Goal: Task Accomplishment & Management: Complete application form

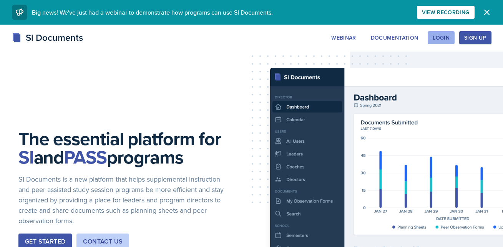
click at [444, 37] on div "Login" at bounding box center [441, 38] width 17 height 6
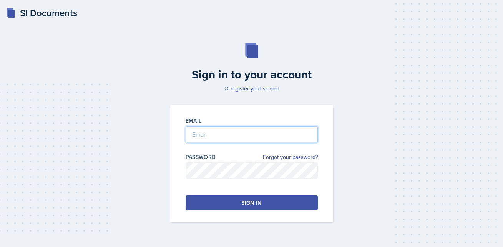
click at [235, 137] on input "email" at bounding box center [252, 134] width 132 height 16
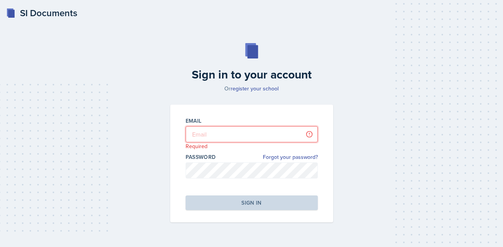
type input "[EMAIL_ADDRESS][DOMAIN_NAME]"
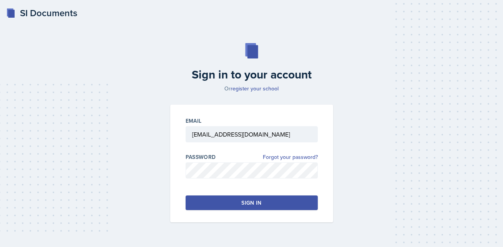
click at [267, 207] on button "Sign in" at bounding box center [252, 202] width 132 height 15
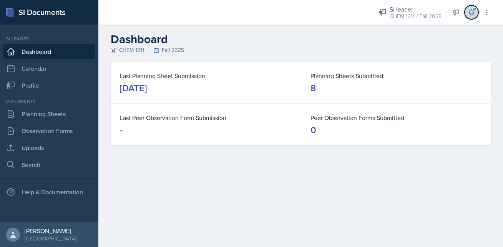
click at [471, 10] on icon at bounding box center [471, 12] width 8 height 8
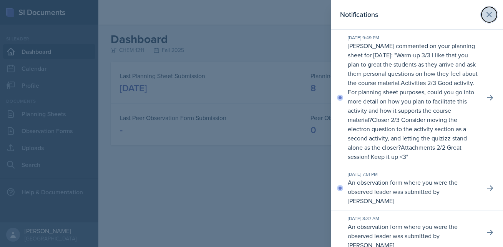
click at [493, 18] on icon at bounding box center [488, 14] width 9 height 9
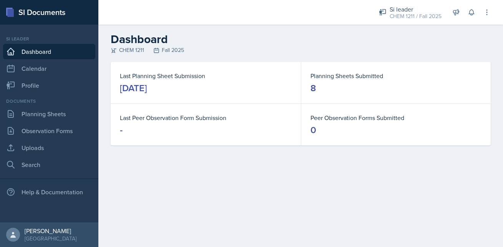
click at [309, 150] on div "Last Planning Sheet Submission [DATE] Planning Sheets Submitted 8 Last Peer Obs…" at bounding box center [300, 113] width 404 height 102
click at [471, 12] on icon at bounding box center [471, 12] width 8 height 8
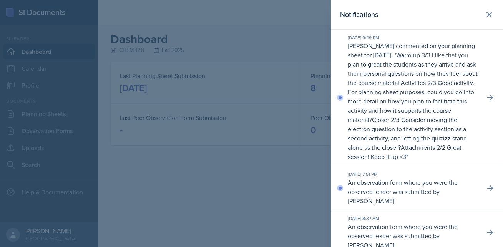
click at [413, 196] on p "An observation form where you were the observed leader was submitted by [PERSON…" at bounding box center [413, 191] width 131 height 28
click at [232, 169] on div at bounding box center [251, 123] width 503 height 247
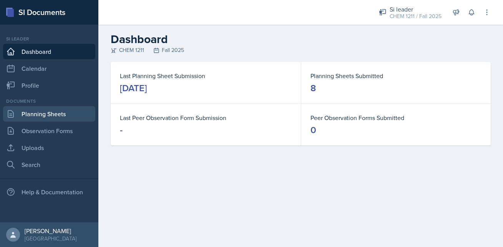
click at [61, 114] on link "Planning Sheets" at bounding box center [49, 113] width 92 height 15
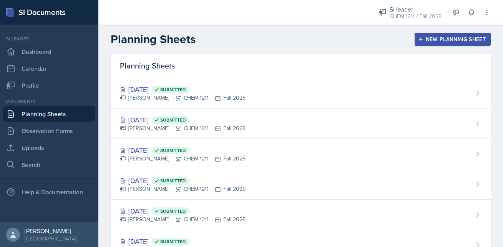
click at [437, 35] on button "New Planning Sheet" at bounding box center [452, 39] width 76 height 13
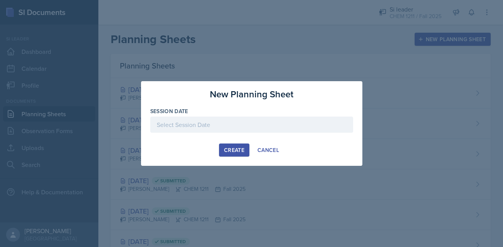
click at [240, 134] on div at bounding box center [251, 137] width 203 height 8
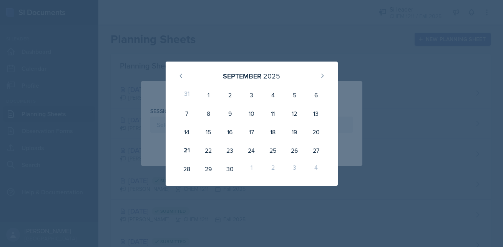
click at [152, 47] on div at bounding box center [251, 123] width 503 height 247
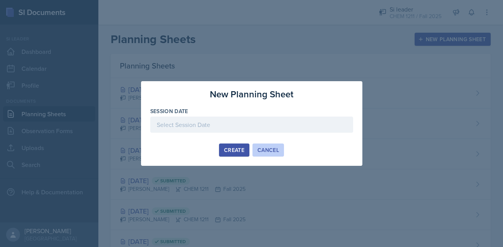
click at [266, 152] on div "Cancel" at bounding box center [268, 150] width 22 height 6
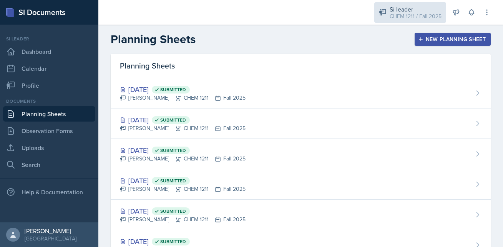
click at [409, 7] on div "Si leader" at bounding box center [415, 9] width 52 height 9
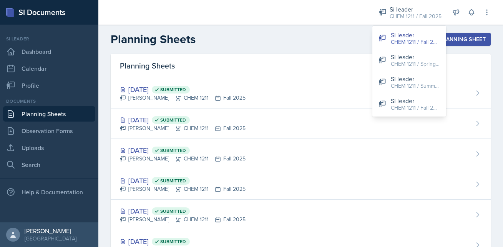
click at [303, 31] on header "Planning Sheets New Planning Sheet" at bounding box center [300, 39] width 404 height 29
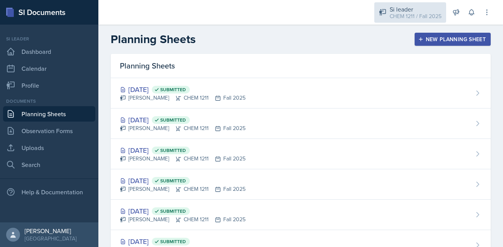
click at [411, 14] on div "CHEM 1211 / Fall 2025" at bounding box center [415, 16] width 52 height 8
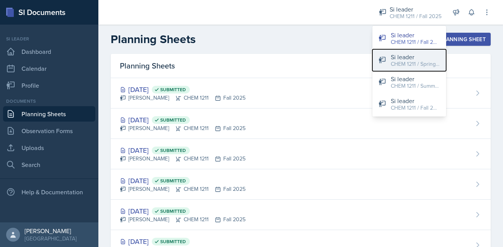
click at [421, 56] on div "Si leader" at bounding box center [415, 56] width 49 height 9
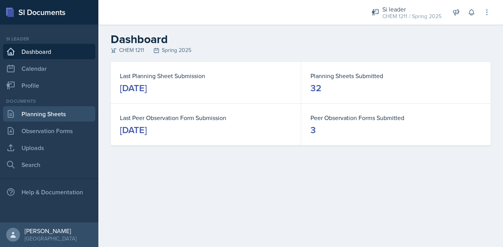
click at [33, 116] on link "Planning Sheets" at bounding box center [49, 113] width 92 height 15
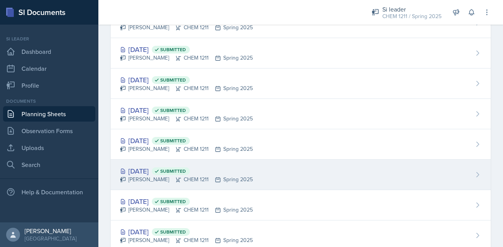
scroll to position [727, 0]
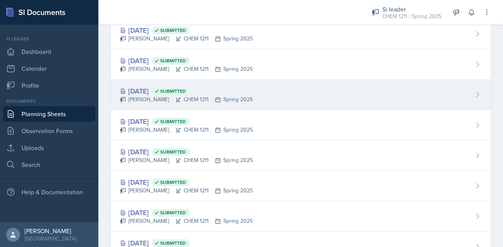
click at [154, 98] on div "[PERSON_NAME] CHEM 1211 Spring 2025" at bounding box center [186, 99] width 133 height 8
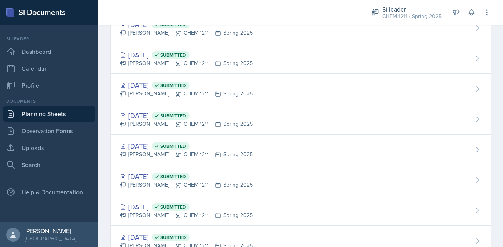
scroll to position [672, 0]
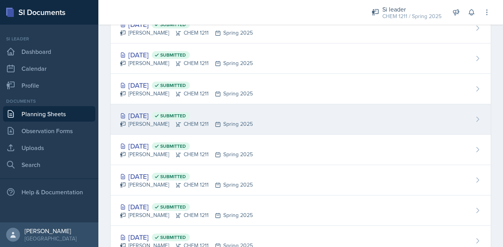
click at [146, 116] on div "[DATE] Submitted" at bounding box center [186, 115] width 133 height 10
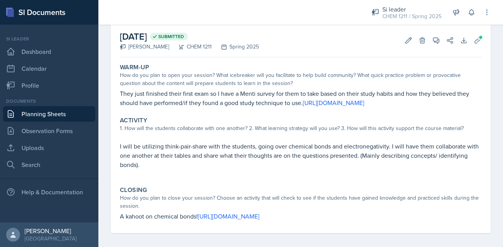
scroll to position [41, 0]
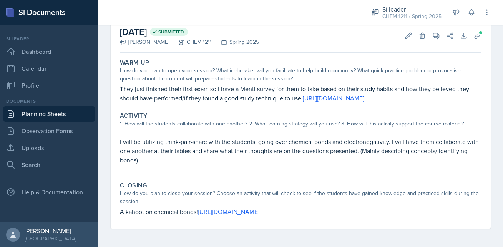
drag, startPoint x: 119, startPoint y: 88, endPoint x: 428, endPoint y: 224, distance: 337.0
click at [428, 224] on div "Warm-Up How do you plan to open your session? What icebreaker will you facilita…" at bounding box center [300, 142] width 361 height 172
copy div "They just finished their first exam so I have a Menti survey for them to take b…"
click at [392, 172] on div "Activity 1. How will the students collaborate with one another? 2. What learnin…" at bounding box center [301, 142] width 368 height 66
click at [482, 37] on button "Uploads" at bounding box center [478, 36] width 14 height 14
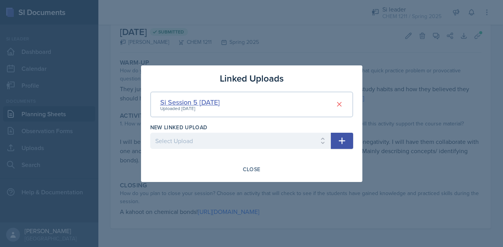
click at [202, 98] on div "Si Session 5 [DATE]" at bounding box center [190, 102] width 60 height 10
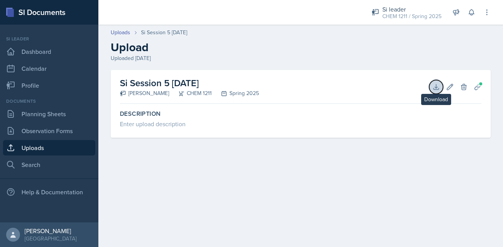
click at [439, 85] on icon at bounding box center [436, 87] width 8 height 8
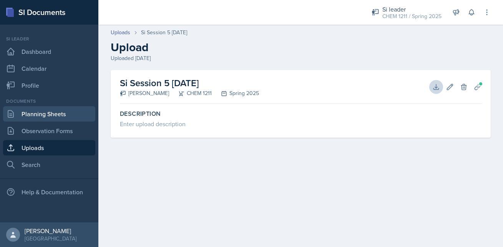
click at [65, 118] on link "Planning Sheets" at bounding box center [49, 113] width 92 height 15
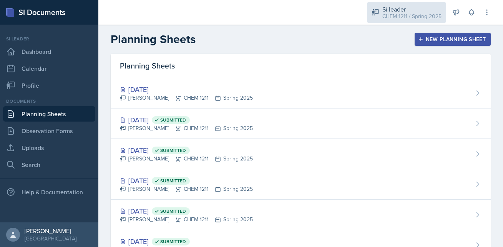
click at [411, 13] on div "CHEM 1211 / Spring 2025" at bounding box center [411, 16] width 59 height 8
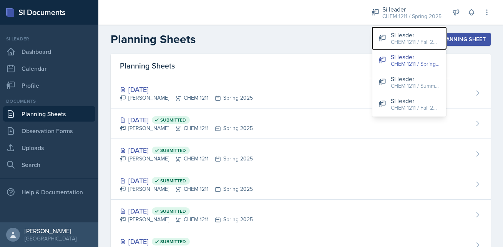
click at [387, 41] on button "Si leader CHEM 1211 / Fall 2025" at bounding box center [409, 38] width 74 height 22
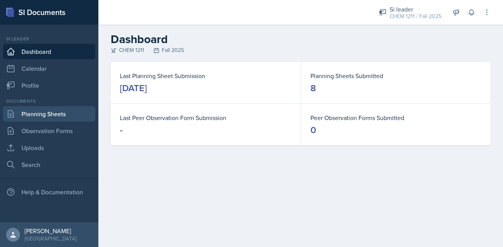
click at [40, 115] on link "Planning Sheets" at bounding box center [49, 113] width 92 height 15
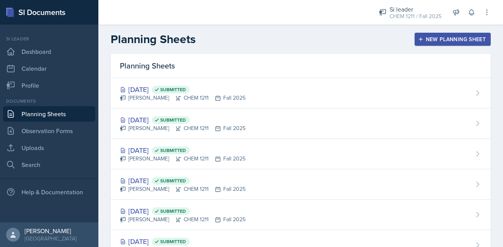
click at [454, 36] on div "New Planning Sheet" at bounding box center [452, 39] width 66 height 6
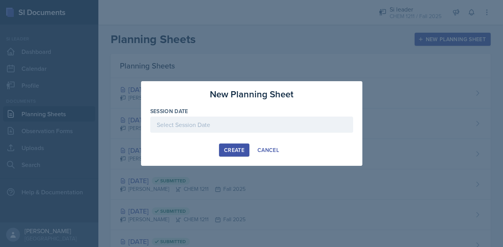
click at [198, 122] on div at bounding box center [251, 124] width 203 height 16
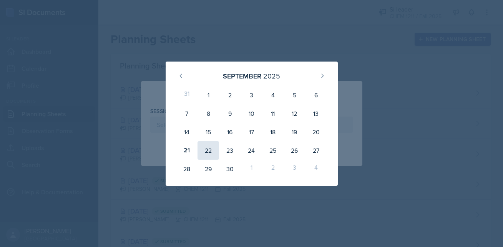
click at [212, 150] on div "22" at bounding box center [208, 150] width 22 height 18
type input "[DATE]"
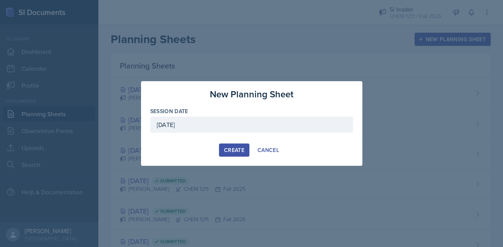
click at [235, 149] on div "Create" at bounding box center [234, 150] width 20 height 6
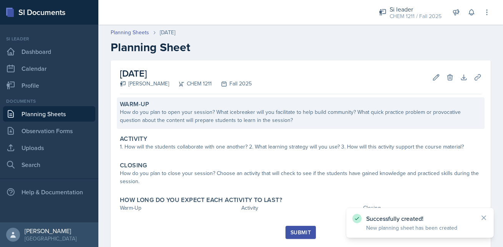
click at [186, 115] on div "How do you plan to open your session? What icebreaker will you facilitate to he…" at bounding box center [300, 116] width 361 height 16
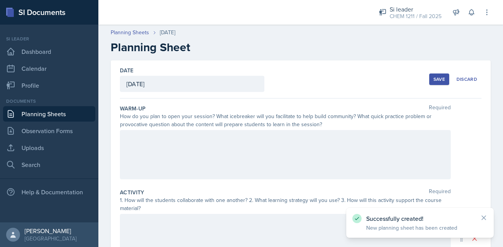
click at [186, 154] on div at bounding box center [285, 154] width 331 height 49
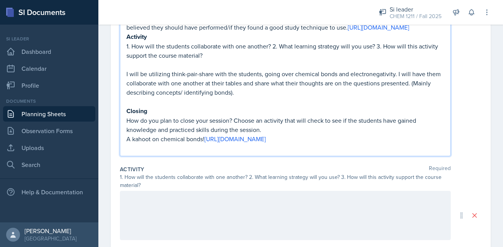
scroll to position [134, 0]
drag, startPoint x: 420, startPoint y: 139, endPoint x: 113, endPoint y: 37, distance: 323.0
click at [113, 36] on div "Date [DATE] [DATE] 31 1 2 3 4 5 6 7 8 9 10 11 12 13 14 15 16 17 18 19 20 21 22 …" at bounding box center [301, 160] width 380 height 466
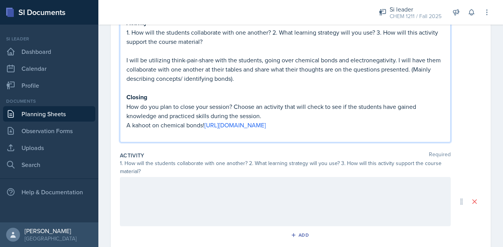
scroll to position [120, 0]
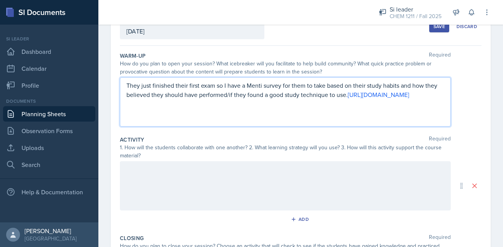
click at [157, 180] on div at bounding box center [285, 185] width 331 height 49
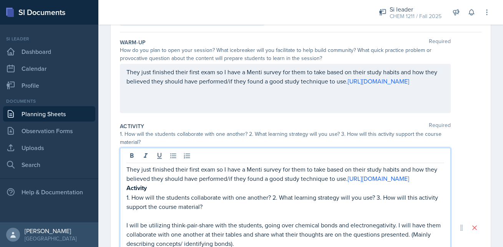
scroll to position [115, 0]
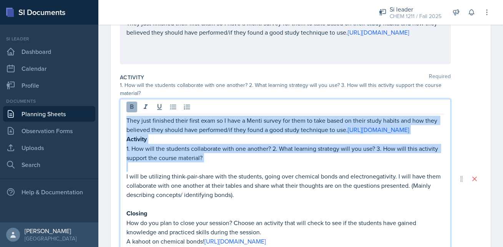
drag, startPoint x: 244, startPoint y: 163, endPoint x: 130, endPoint y: 109, distance: 125.4
click at [130, 109] on div "They just finished their first exam so I have a Menti survey for them to take b…" at bounding box center [285, 178] width 331 height 159
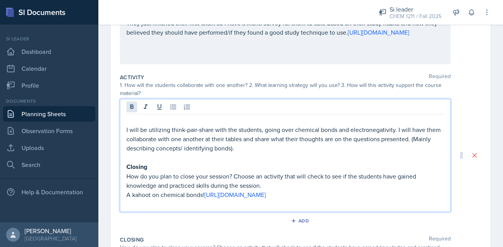
scroll to position [68, 0]
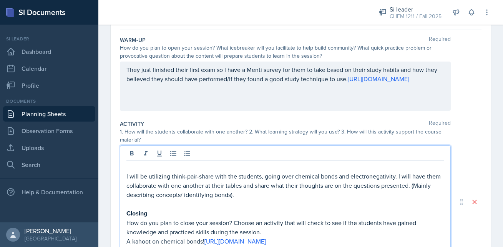
click at [152, 170] on p at bounding box center [285, 166] width 318 height 9
click at [135, 175] on p "I will be utilizing think-pair-share with the students, going over chemical bon…" at bounding box center [285, 185] width 318 height 28
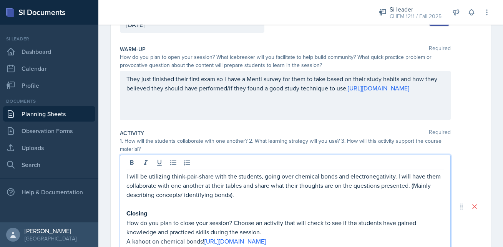
click at [199, 209] on p "Closing" at bounding box center [285, 213] width 318 height 10
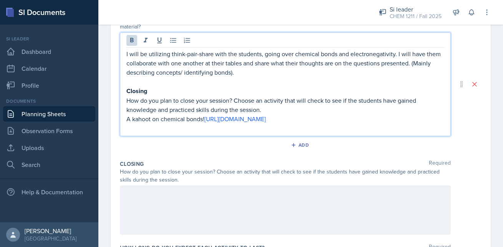
scroll to position [185, 0]
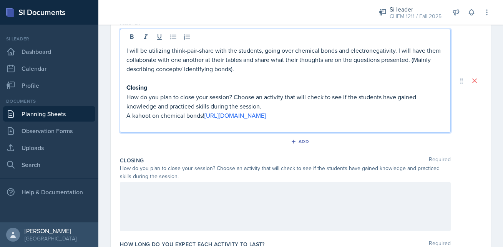
drag, startPoint x: 408, startPoint y: 110, endPoint x: 119, endPoint y: 82, distance: 289.8
click at [119, 82] on div "Date [DATE] [DATE] 31 1 2 3 4 5 6 7 8 9 10 11 12 13 14 15 16 17 18 19 20 21 22 …" at bounding box center [301, 81] width 380 height 410
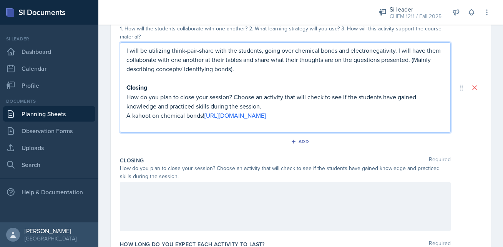
drag, startPoint x: 422, startPoint y: 118, endPoint x: 178, endPoint y: 77, distance: 247.3
click at [178, 76] on div "I will be utilizing think-pair-share with the students, going over chemical bon…" at bounding box center [285, 87] width 318 height 83
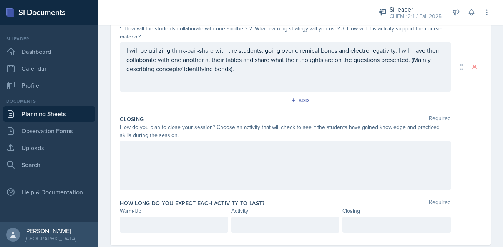
click at [133, 157] on div at bounding box center [285, 165] width 331 height 49
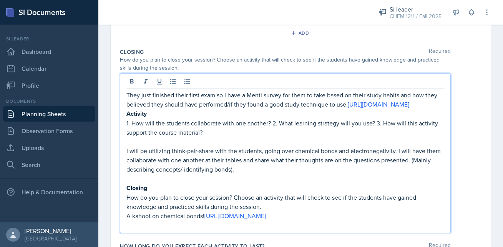
scroll to position [249, 0]
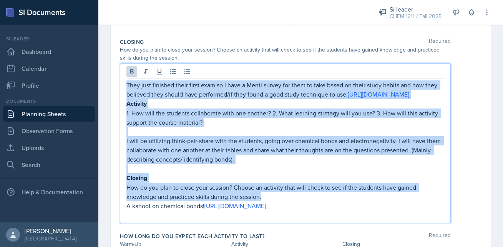
drag, startPoint x: 276, startPoint y: 194, endPoint x: 95, endPoint y: 78, distance: 214.9
click at [95, 78] on div "SI Documents Si leader Dashboard Calendar Profile Documents Planning Sheets Obs…" at bounding box center [251, 123] width 503 height 247
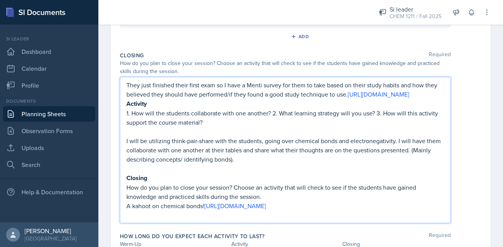
scroll to position [188, 0]
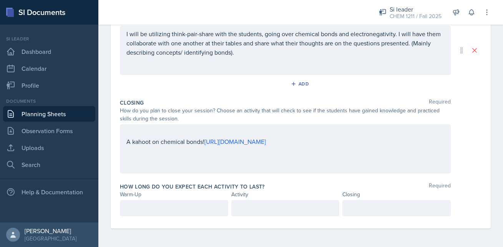
click at [124, 146] on div "A kahoot on chemical bonds! [URL][DOMAIN_NAME]" at bounding box center [285, 148] width 331 height 49
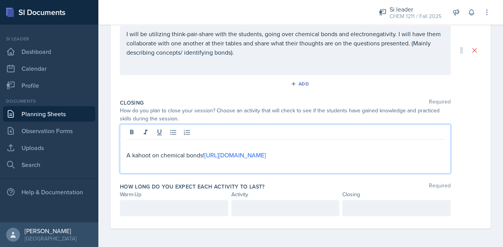
click at [126, 155] on p "A kahoot on chemical bonds! [URL][DOMAIN_NAME]" at bounding box center [285, 154] width 318 height 9
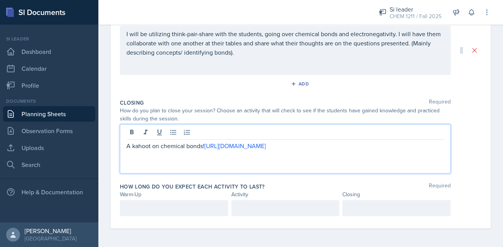
click at [201, 186] on label "How long do you expect each activity to last?" at bounding box center [192, 186] width 145 height 8
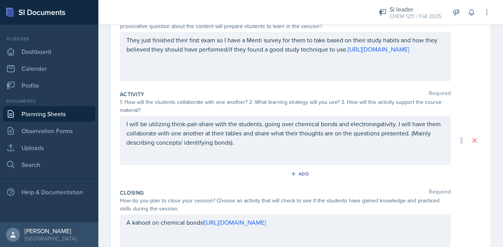
scroll to position [0, 0]
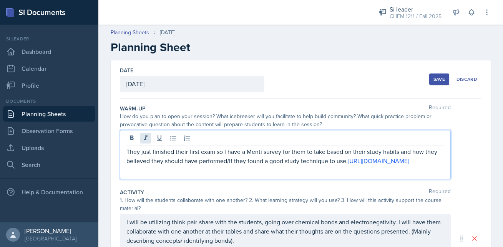
drag, startPoint x: 188, startPoint y: 138, endPoint x: 148, endPoint y: 139, distance: 39.9
click at [147, 138] on div "They just finished their first exam so I have a Menti survey for them to take b…" at bounding box center [285, 154] width 331 height 49
drag, startPoint x: 442, startPoint y: 162, endPoint x: 100, endPoint y: 154, distance: 342.0
click at [100, 154] on div "Date [DATE] [DATE] 31 1 2 3 4 5 6 7 8 9 10 11 12 13 14 15 16 17 18 19 20 21 22 …" at bounding box center [300, 247] width 404 height 374
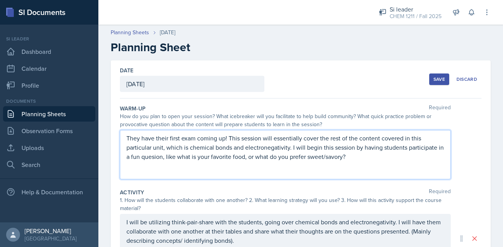
click at [149, 164] on p at bounding box center [285, 165] width 318 height 9
click at [149, 156] on p "They have their first exam coming up! This session will essentially cover the r…" at bounding box center [285, 147] width 318 height 28
click at [151, 156] on p "They have their first exam coming up! This session will essentially cover the r…" at bounding box center [285, 147] width 318 height 28
click at [178, 157] on p "They have their first exam coming up! This session will essentially cover the r…" at bounding box center [285, 147] width 318 height 28
click at [248, 156] on p "They have their first exam coming up! This session will essentially cover the r…" at bounding box center [285, 147] width 318 height 28
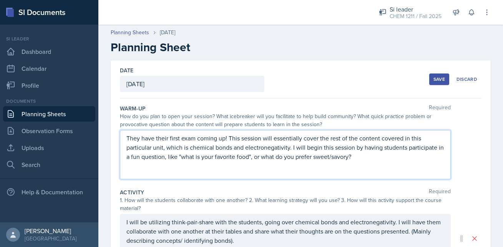
click at [262, 156] on p "They have their first exam coming up! This session will essentially cover the r…" at bounding box center [285, 147] width 318 height 28
click at [354, 157] on p "They have their first exam coming up! This session will essentially cover the r…" at bounding box center [285, 147] width 318 height 28
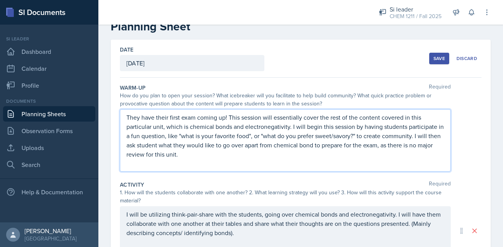
click at [381, 174] on div "Warm-Up Required How do you plan to open your session? What icebreaker will you…" at bounding box center [300, 129] width 361 height 97
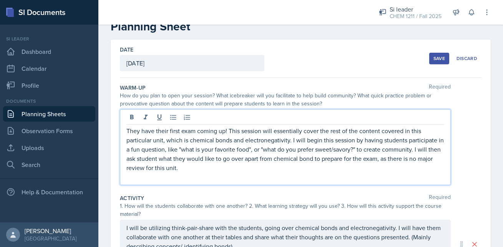
click at [157, 145] on p "They have their first exam coming up! This session will essentially cover the r…" at bounding box center [285, 149] width 318 height 46
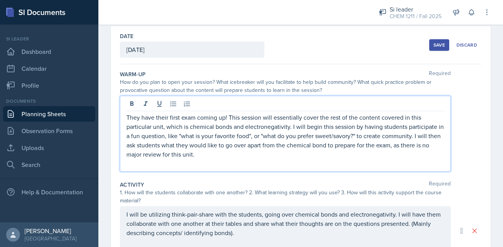
click at [325, 147] on p "They have their first exam coming up! This session will essentially cover the r…" at bounding box center [285, 136] width 318 height 46
click at [321, 161] on p at bounding box center [285, 163] width 318 height 9
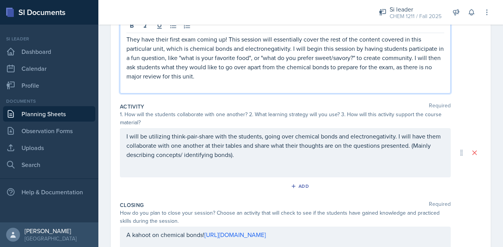
scroll to position [123, 0]
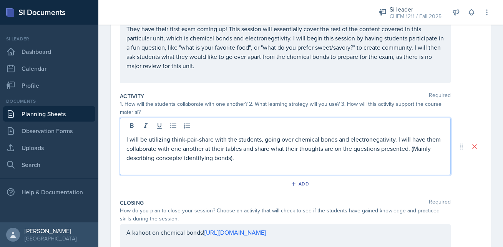
click at [411, 138] on p "I will be utilizing think-pair-share with the students, going over chemical bon…" at bounding box center [285, 148] width 318 height 28
click at [412, 152] on p "I will be utilizing think-pair-share with the students, going over chemical bon…" at bounding box center [285, 148] width 318 height 28
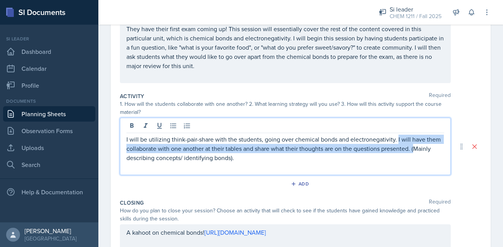
drag, startPoint x: 412, startPoint y: 152, endPoint x: 396, endPoint y: 141, distance: 20.1
click at [396, 141] on p "I will be utilizing think-pair-share with the students, going over chemical bon…" at bounding box center [285, 148] width 318 height 28
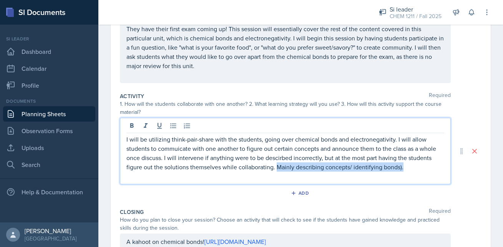
drag, startPoint x: 404, startPoint y: 168, endPoint x: 276, endPoint y: 168, distance: 127.9
click at [276, 168] on p "I will be utilizing think-pair-share with the students, going over chemical bon…" at bounding box center [285, 152] width 318 height 37
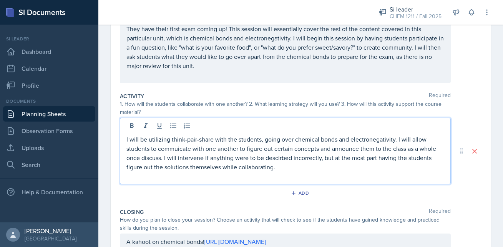
click at [180, 149] on p "I will be utilizing think-pair-share with the students, going over chemical bon…" at bounding box center [285, 152] width 318 height 37
click at [176, 151] on p "I will be utilizing think-pair-share with the students, going over chemical bon…" at bounding box center [285, 152] width 318 height 37
click at [149, 159] on p "I will be utilizing think-pair-share with the students, going over chemical bon…" at bounding box center [285, 152] width 318 height 37
click at [231, 192] on div "Add" at bounding box center [300, 194] width 361 height 15
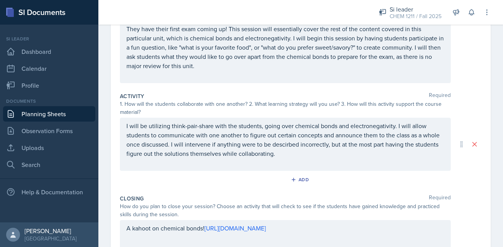
click at [283, 146] on p "I will be utilizing think-pair-share with the students, going over chemical bon…" at bounding box center [285, 139] width 318 height 37
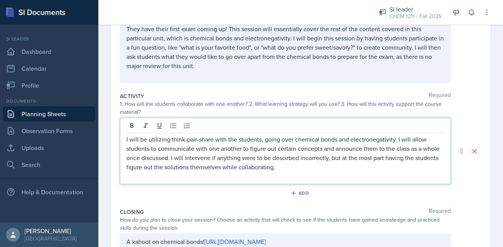
click at [281, 161] on p "I will be utilizing think-pair-share with the students, going over chemical bon…" at bounding box center [285, 152] width 318 height 37
click at [340, 159] on p "I will be utilizing think-pair-share with the students, going over chemical bon…" at bounding box center [285, 152] width 318 height 37
click at [403, 159] on p "I will be utilizing think-pair-share with the students, going over chemical bon…" at bounding box center [285, 152] width 318 height 37
click at [247, 162] on p "I will be utilizing think-pair-share with the students, going over chemical bon…" at bounding box center [285, 152] width 318 height 37
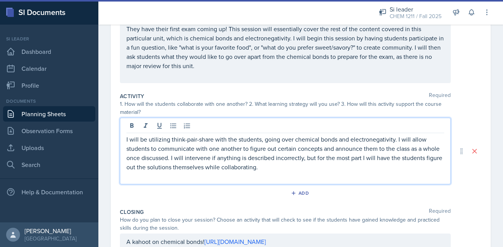
click at [308, 175] on p at bounding box center [285, 175] width 318 height 9
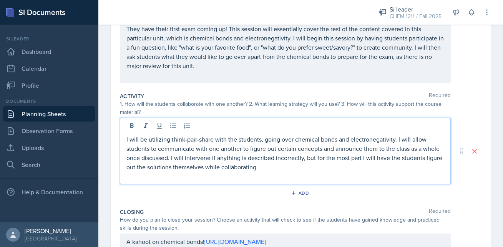
click at [357, 161] on p "I will be utilizing think-pair-share with the students, going over chemical bon…" at bounding box center [285, 152] width 318 height 37
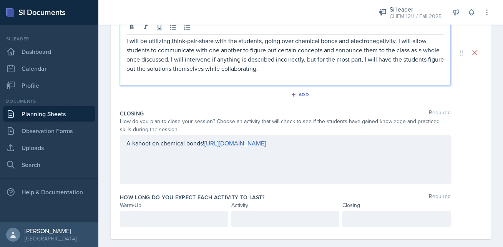
scroll to position [209, 0]
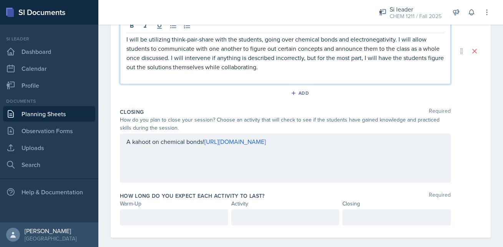
click at [177, 222] on div at bounding box center [174, 217] width 108 height 16
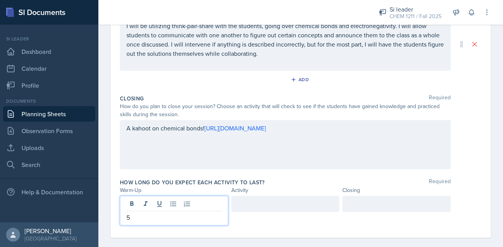
click at [245, 206] on div at bounding box center [285, 204] width 108 height 16
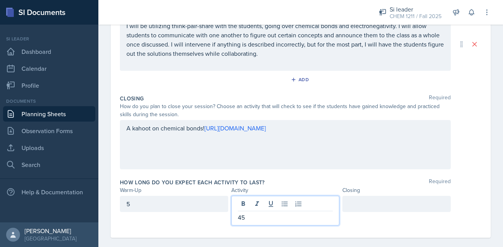
click at [367, 207] on div at bounding box center [396, 204] width 108 height 16
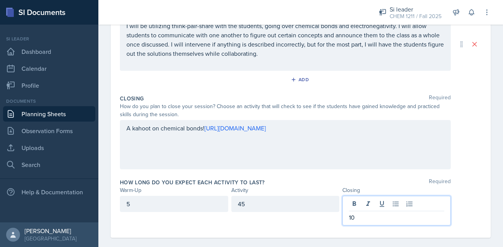
click at [382, 179] on div "How long do you expect each activity to last? Required" at bounding box center [300, 182] width 361 height 8
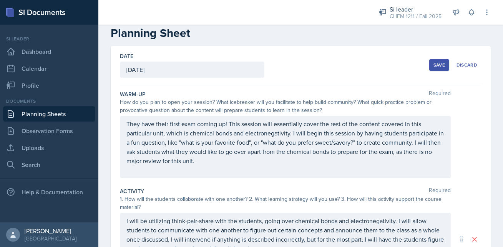
scroll to position [0, 0]
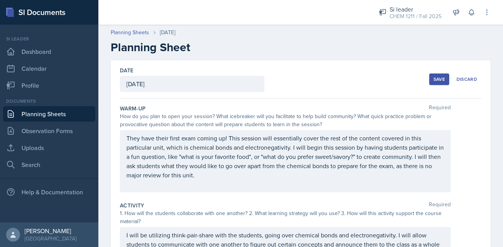
click at [442, 81] on div "Save" at bounding box center [439, 79] width 12 height 6
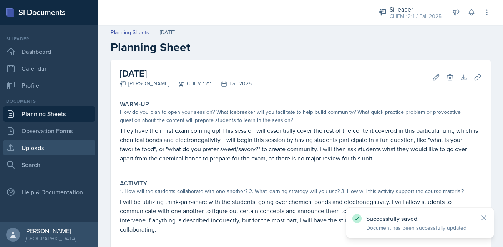
click at [55, 141] on link "Uploads" at bounding box center [49, 147] width 92 height 15
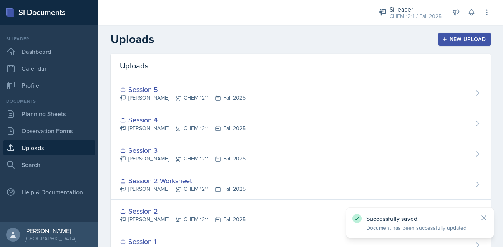
click at [461, 35] on button "New Upload" at bounding box center [464, 39] width 53 height 13
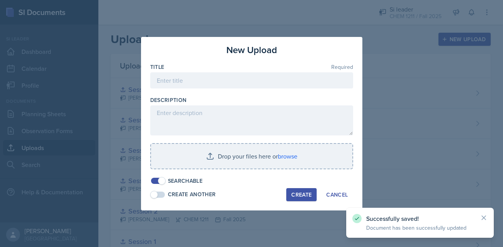
click at [283, 88] on div at bounding box center [251, 92] width 203 height 8
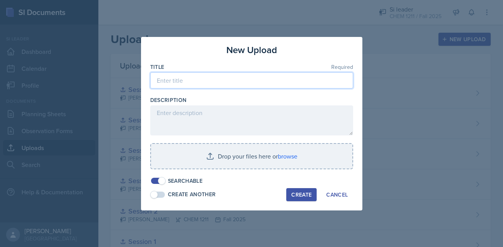
click at [279, 83] on input at bounding box center [251, 80] width 203 height 16
type input "Session 6"
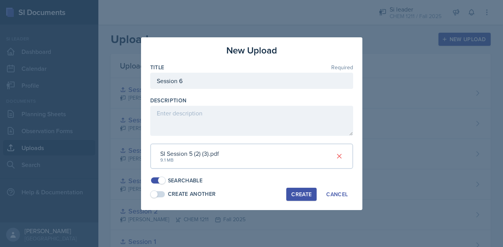
click at [300, 194] on div "Create" at bounding box center [301, 194] width 20 height 6
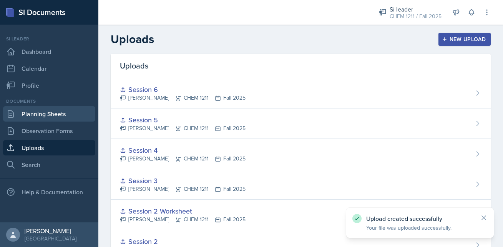
click at [60, 109] on link "Planning Sheets" at bounding box center [49, 113] width 92 height 15
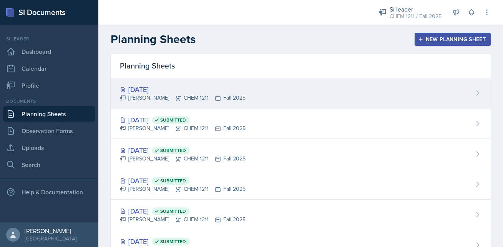
click at [162, 92] on div "[DATE]" at bounding box center [183, 89] width 126 height 10
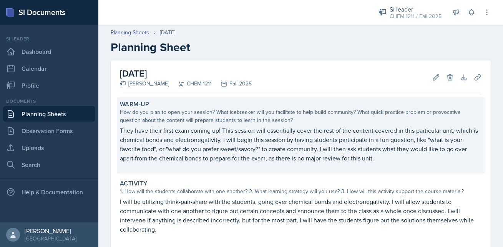
click at [308, 147] on p "They have their first exam coming up! This session will essentially cover the r…" at bounding box center [300, 144] width 361 height 37
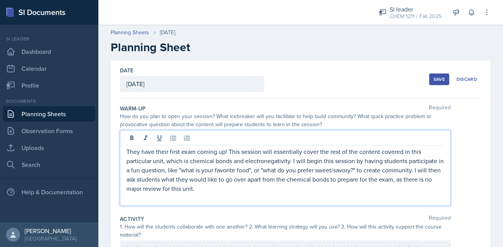
click at [229, 136] on div "They have their first exam coming up! This session will essentially cover the r…" at bounding box center [285, 168] width 331 height 76
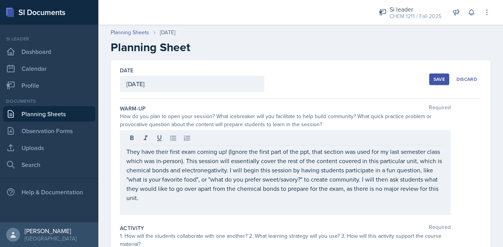
click at [461, 171] on div "They have their first exam coming up! (Ignore the first part of the ppt, that s…" at bounding box center [300, 172] width 361 height 85
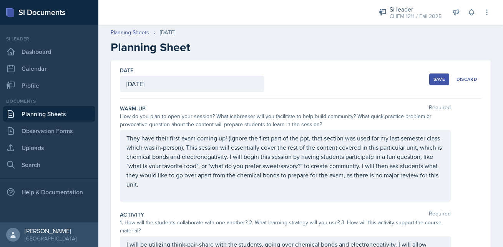
click at [437, 80] on div "Save" at bounding box center [439, 79] width 12 height 6
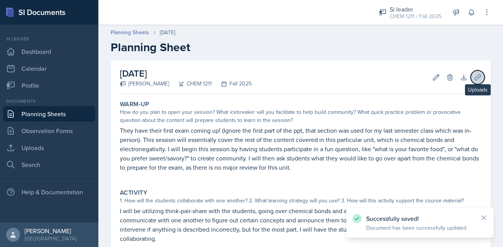
click at [478, 78] on icon at bounding box center [478, 77] width 8 height 8
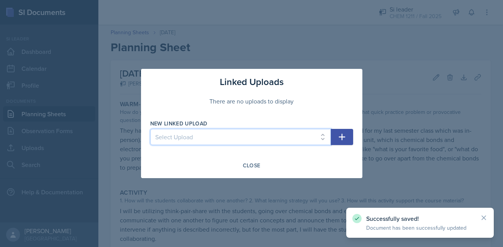
click at [304, 136] on select "Select Upload Session 1 Session 2 Session 2 Worksheet Session 3 Session 4 Sessi…" at bounding box center [240, 137] width 181 height 16
select select "8100c916-183a-4f2d-adb6-6270125354d7"
click at [150, 129] on select "Select Upload Session 1 Session 2 Session 2 Worksheet Session 3 Session 4 Sessi…" at bounding box center [240, 137] width 181 height 16
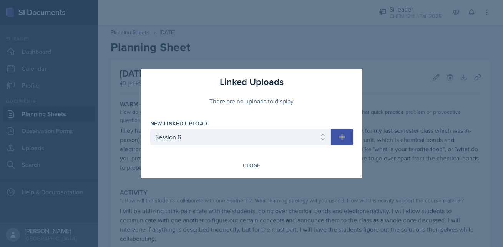
click at [350, 140] on button "button" at bounding box center [342, 137] width 22 height 16
select select
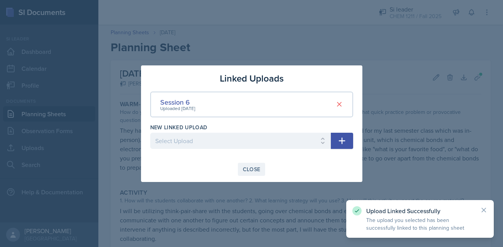
click at [241, 169] on button "Close" at bounding box center [252, 168] width 28 height 13
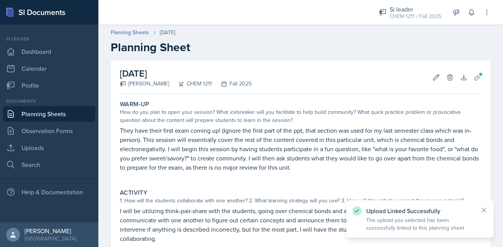
scroll to position [144, 0]
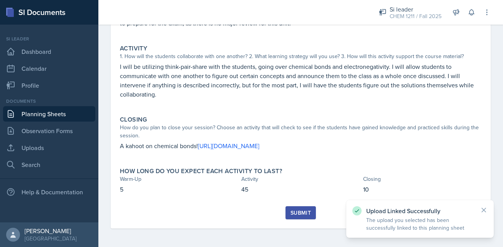
click at [301, 214] on div "Submit" at bounding box center [300, 212] width 20 height 6
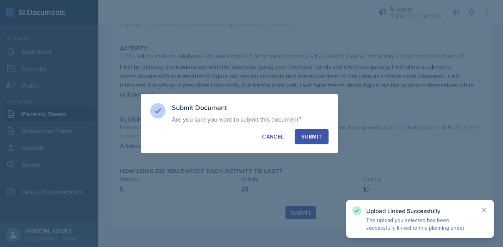
click at [303, 141] on button "Submit" at bounding box center [311, 136] width 33 height 15
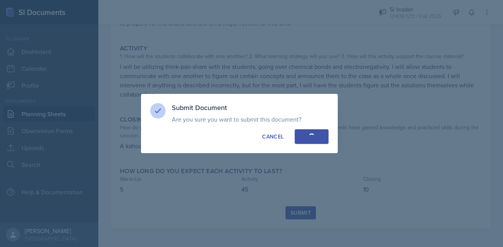
scroll to position [122, 0]
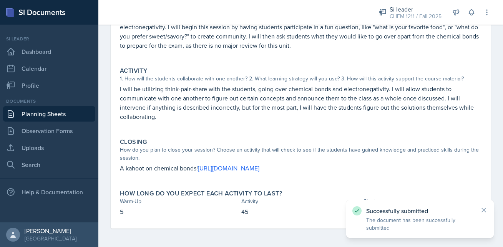
click at [36, 115] on link "Planning Sheets" at bounding box center [49, 113] width 92 height 15
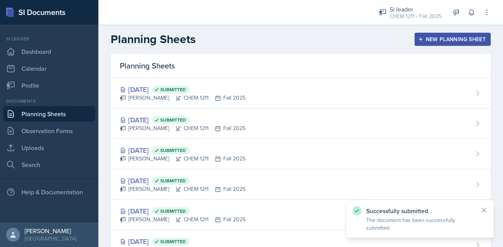
click at [421, 41] on icon "button" at bounding box center [420, 38] width 5 height 5
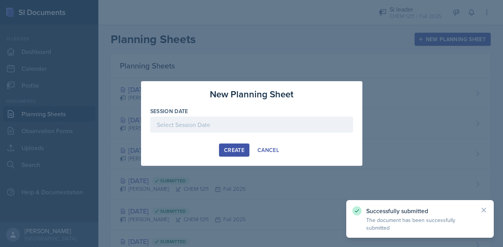
click at [208, 126] on div at bounding box center [251, 124] width 203 height 16
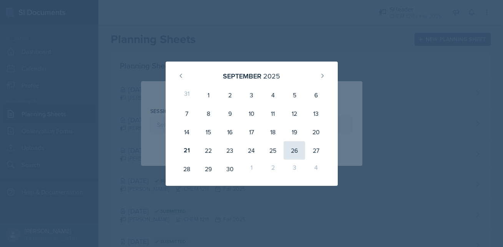
click at [290, 151] on div "26" at bounding box center [294, 150] width 22 height 18
type input "[DATE]"
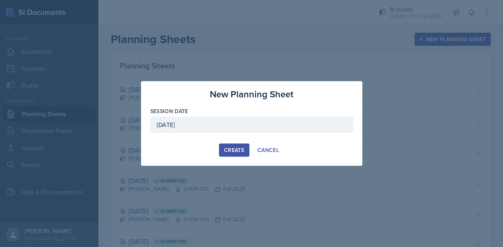
click at [229, 151] on div "Create" at bounding box center [234, 150] width 20 height 6
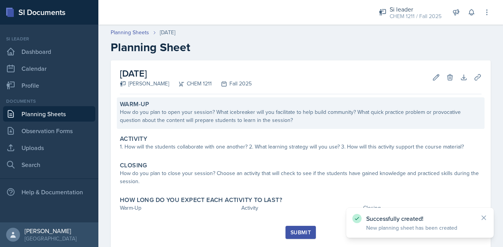
click at [203, 119] on div "How do you plan to open your session? What icebreaker will you facilitate to he…" at bounding box center [300, 116] width 361 height 16
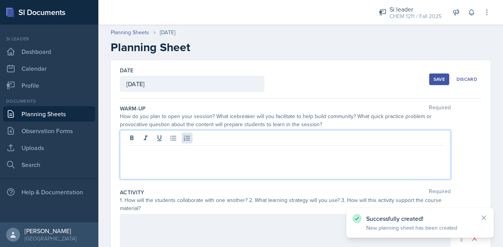
click at [184, 141] on div at bounding box center [285, 154] width 331 height 49
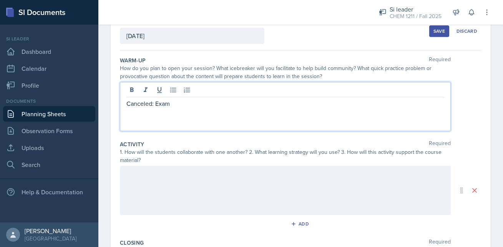
click at [139, 186] on div at bounding box center [285, 190] width 331 height 49
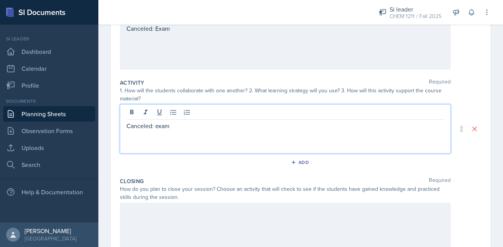
scroll to position [111, 0]
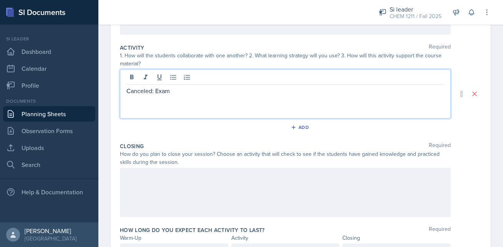
click at [161, 177] on p at bounding box center [285, 175] width 318 height 9
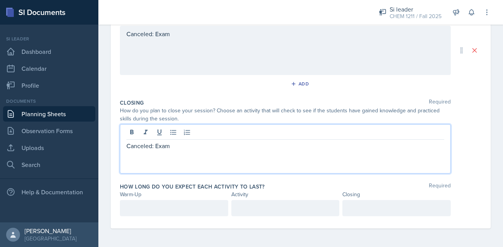
click at [144, 206] on p at bounding box center [173, 207] width 95 height 9
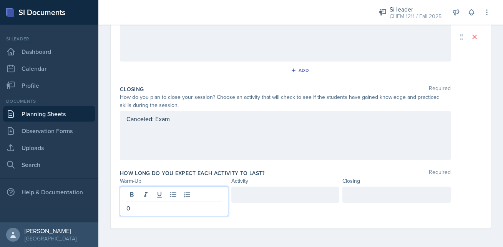
click at [236, 197] on div at bounding box center [285, 194] width 108 height 16
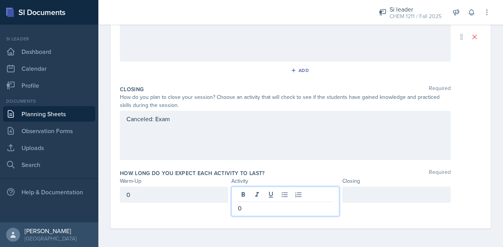
click at [388, 190] on div at bounding box center [396, 194] width 108 height 16
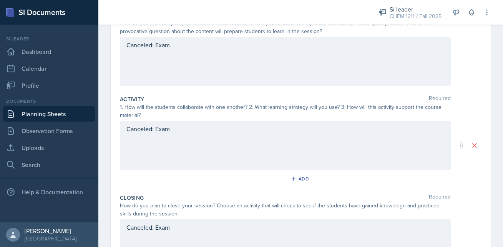
scroll to position [0, 0]
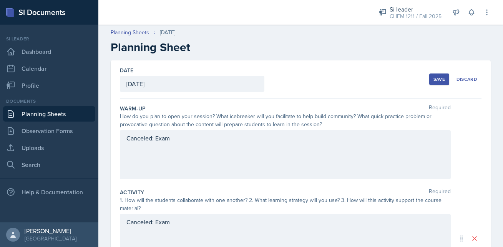
click at [439, 81] on div "Save" at bounding box center [439, 79] width 12 height 6
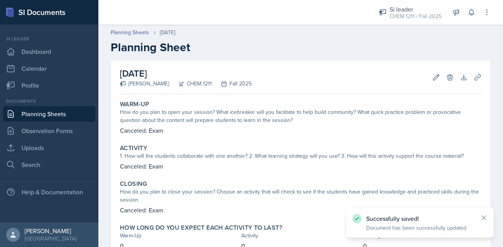
scroll to position [56, 0]
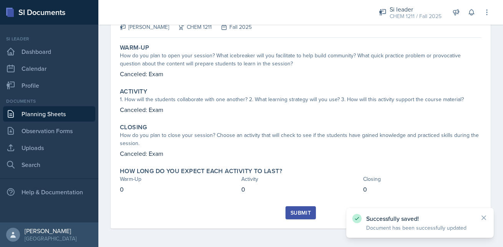
click at [296, 212] on div "Submit" at bounding box center [300, 212] width 20 height 6
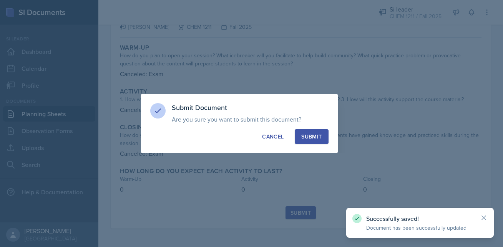
click at [313, 131] on button "Submit" at bounding box center [311, 136] width 33 height 15
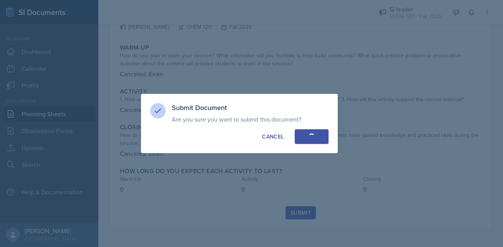
scroll to position [34, 0]
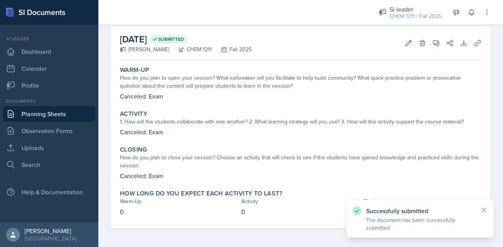
click at [38, 115] on link "Planning Sheets" at bounding box center [49, 113] width 92 height 15
